Goal: Task Accomplishment & Management: Use online tool/utility

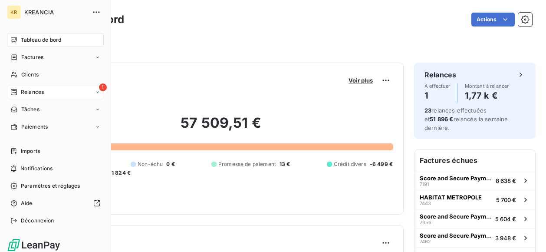
click at [16, 89] on icon at bounding box center [14, 92] width 6 height 6
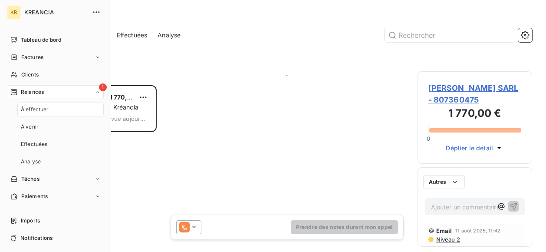
scroll to position [160, 108]
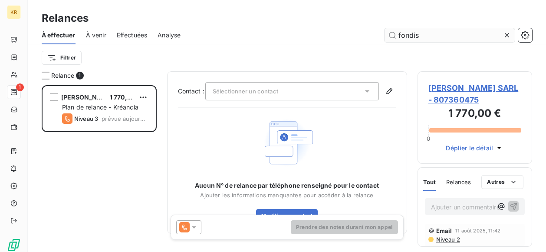
type input "fondis"
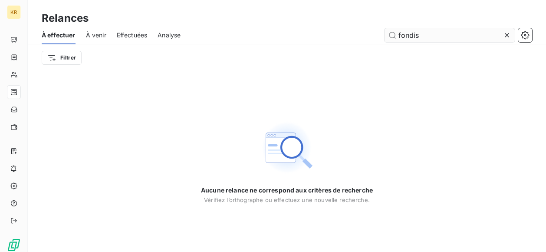
click at [442, 36] on input "fondis" at bounding box center [450, 35] width 130 height 14
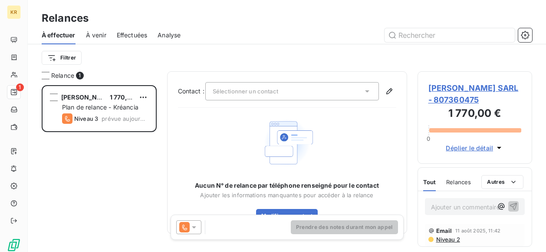
scroll to position [160, 108]
